Goal: Book appointment/travel/reservation

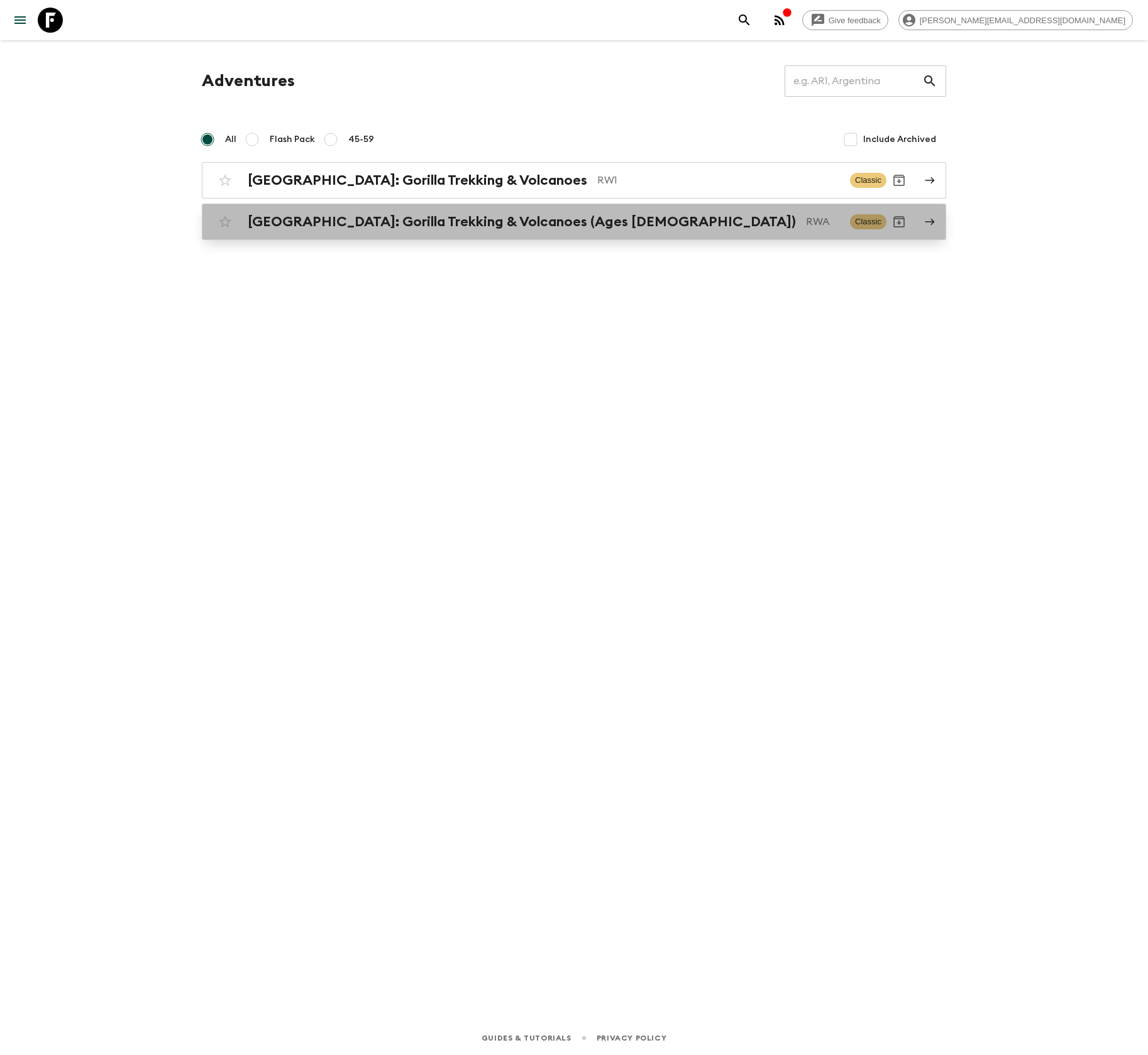
click at [806, 228] on p "RWA" at bounding box center [823, 222] width 34 height 15
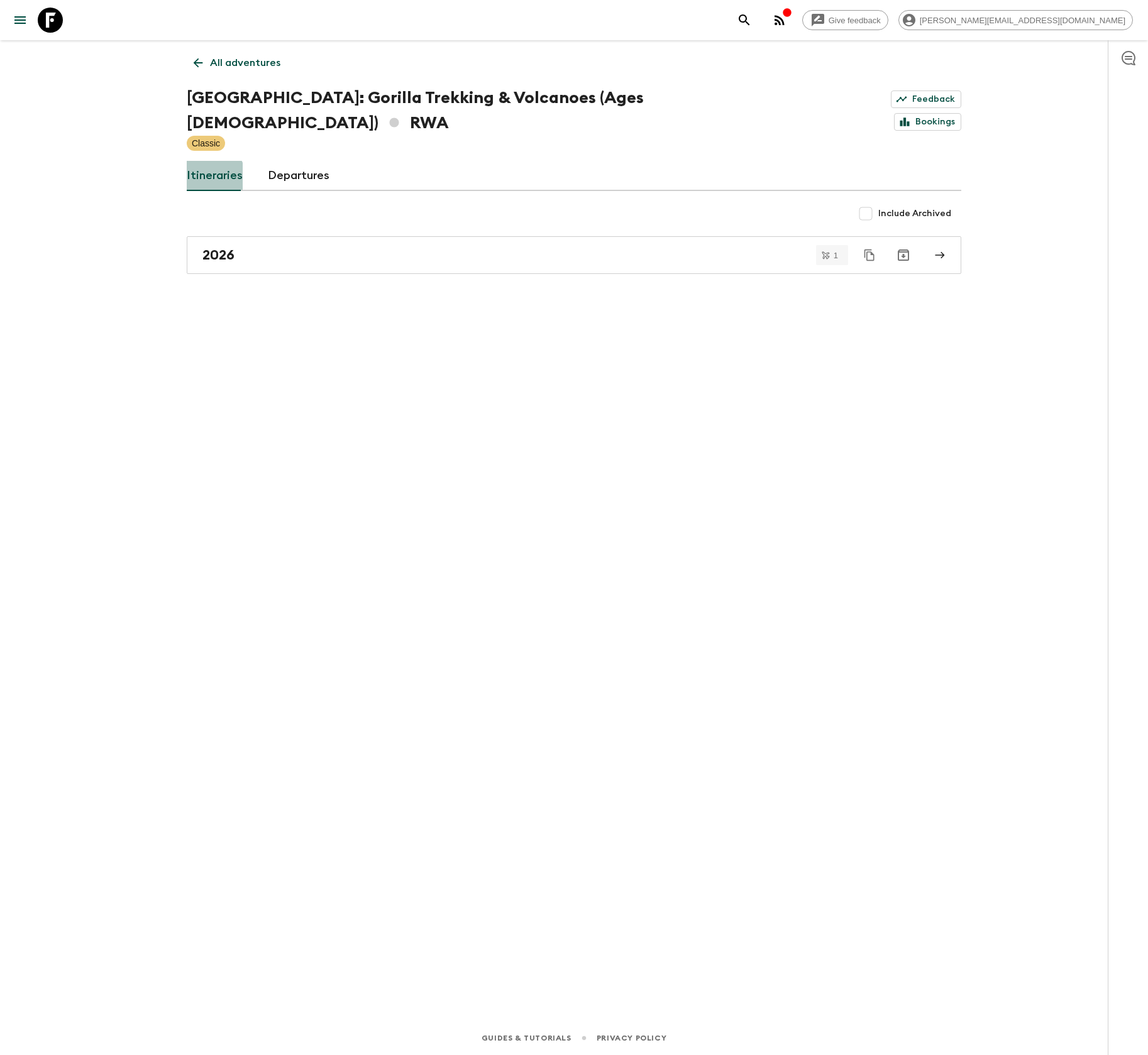
click at [203, 161] on link "Itineraries" at bounding box center [215, 175] width 56 height 30
click at [201, 64] on icon at bounding box center [198, 63] width 14 height 13
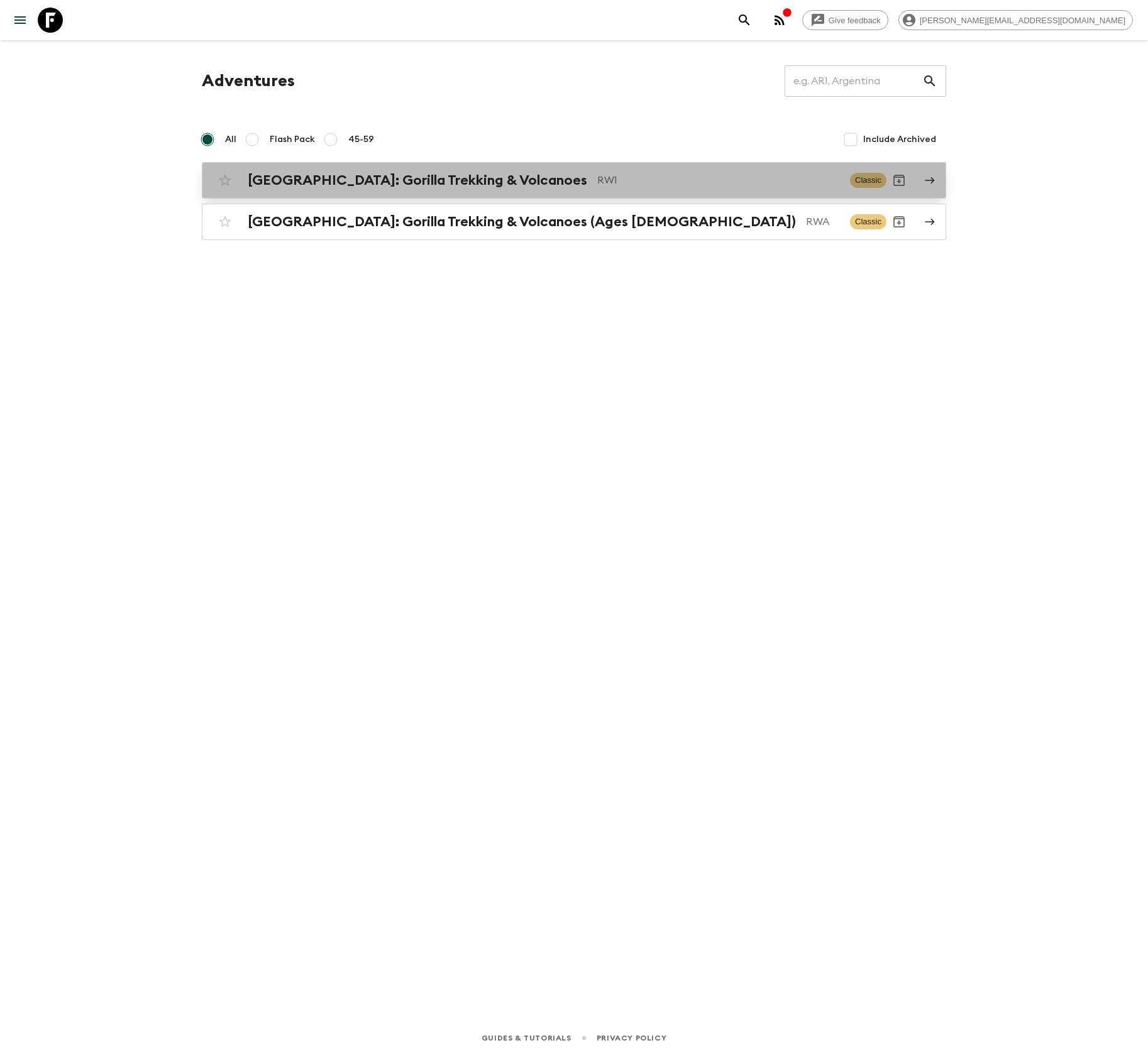
click at [750, 179] on p "RW1" at bounding box center [719, 180] width 242 height 15
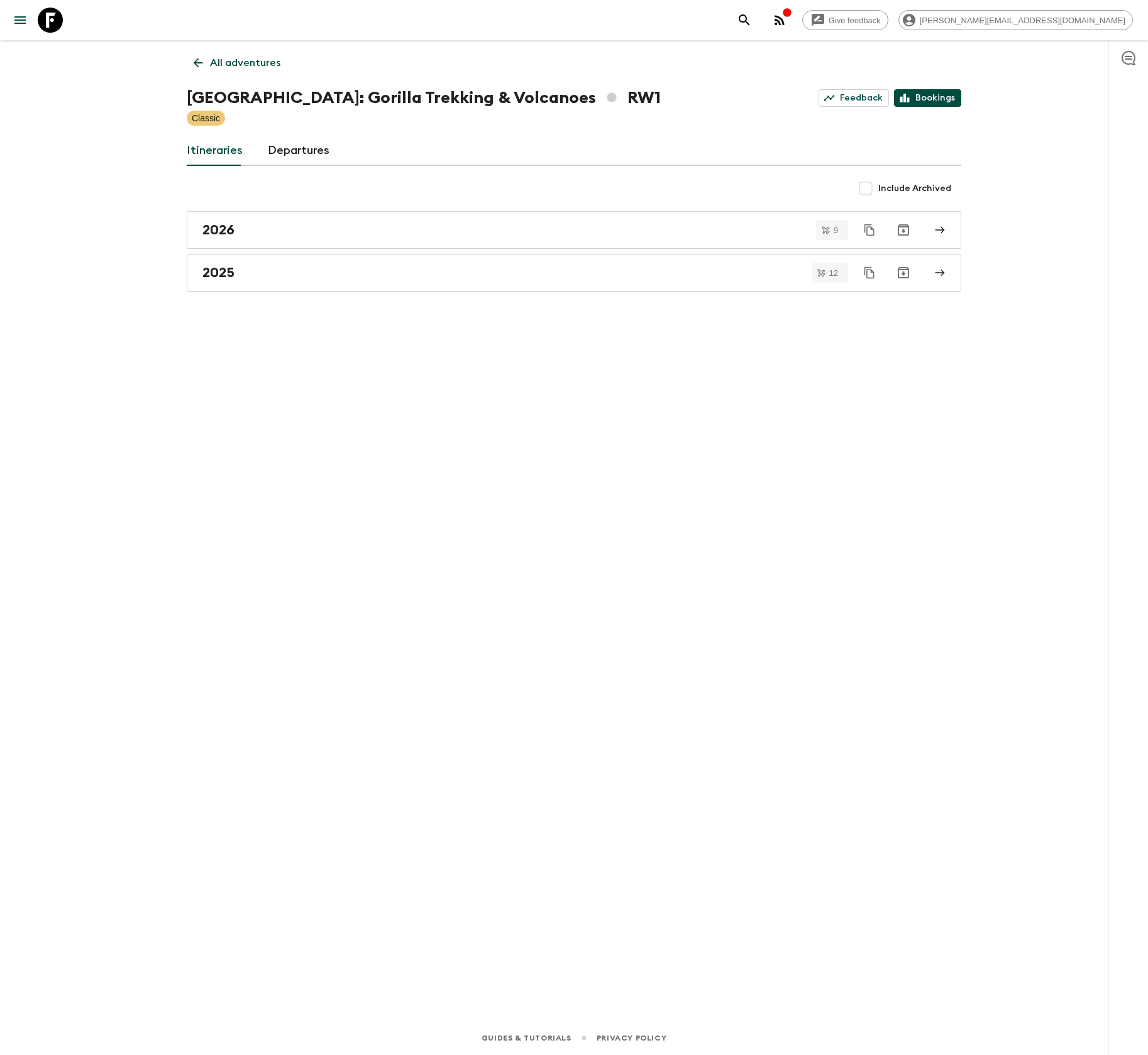
click at [924, 98] on link "Bookings" at bounding box center [928, 98] width 68 height 18
click at [310, 142] on link "Departures" at bounding box center [298, 151] width 61 height 30
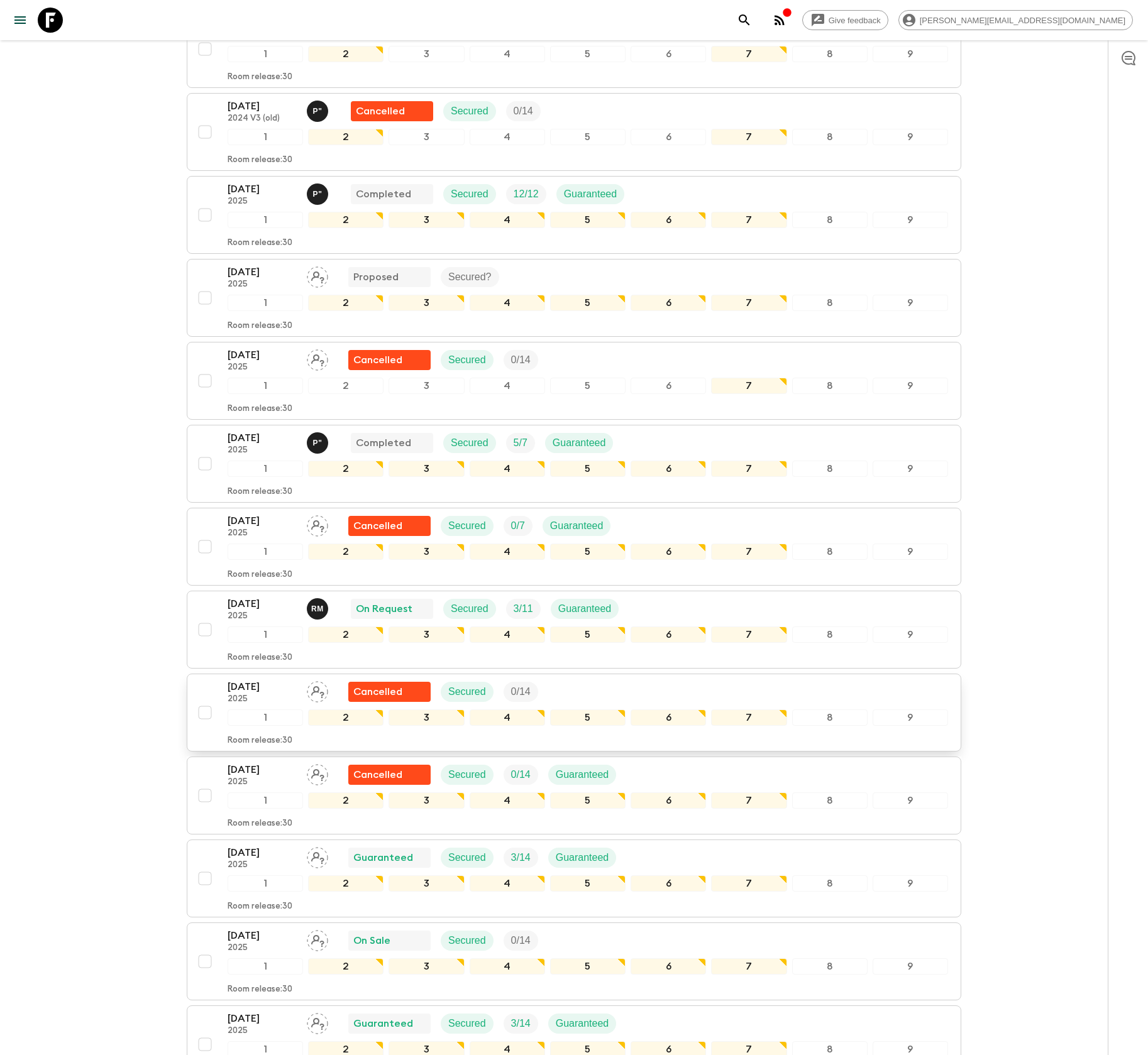
scroll to position [1665, 0]
